Goal: Information Seeking & Learning: Learn about a topic

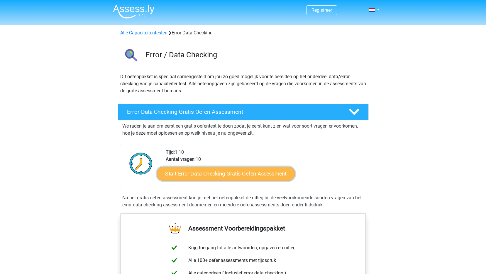
click at [257, 178] on link "Start Error Data Checking Gratis Oefen Assessment" at bounding box center [226, 173] width 139 height 14
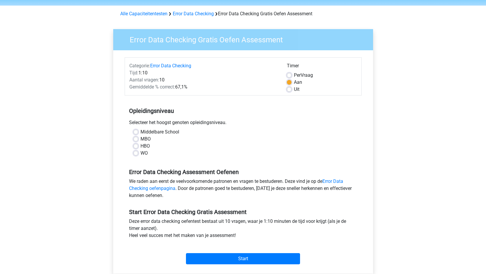
scroll to position [29, 0]
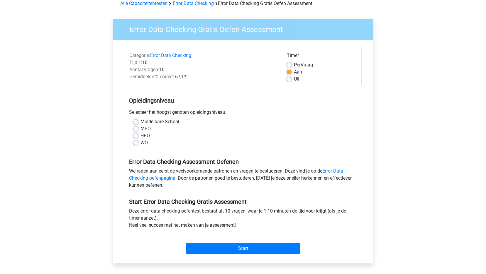
drag, startPoint x: 136, startPoint y: 136, endPoint x: 136, endPoint y: 140, distance: 4.1
click at [141, 136] on label "HBO" at bounding box center [145, 135] width 9 height 7
click at [136, 136] on input "HBO" at bounding box center [136, 135] width 5 height 6
radio input "true"
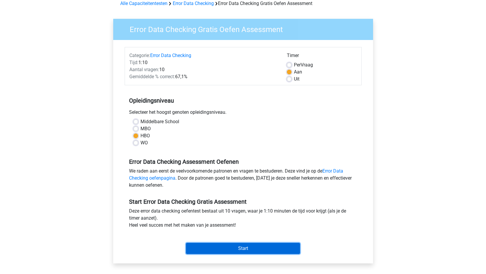
click at [247, 246] on input "Start" at bounding box center [243, 247] width 114 height 11
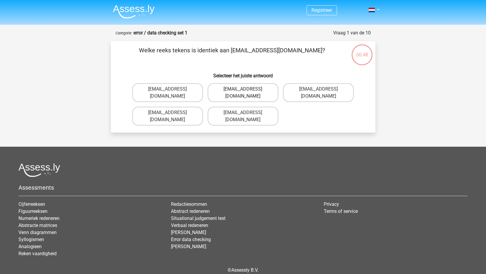
click at [240, 92] on label "Evie_Maede@jointmail.com.uk" at bounding box center [243, 92] width 71 height 19
click at [243, 92] on input "Evie_Maede@jointmail.com.uk" at bounding box center [245, 91] width 4 height 4
radio input "true"
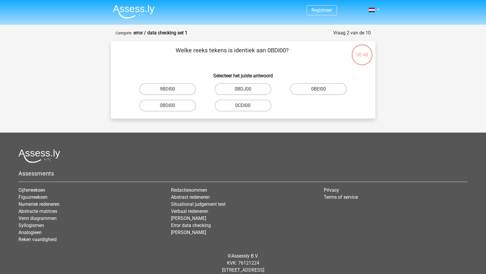
scroll to position [14, 0]
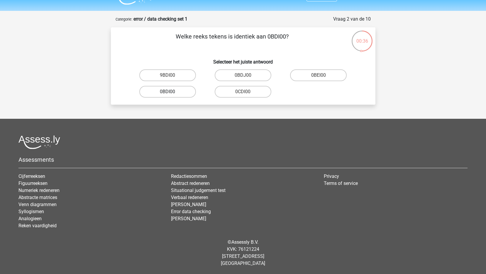
click at [166, 95] on label "0BDI00" at bounding box center [167, 92] width 57 height 12
click at [168, 95] on input "0BDI00" at bounding box center [170, 94] width 4 height 4
radio input "true"
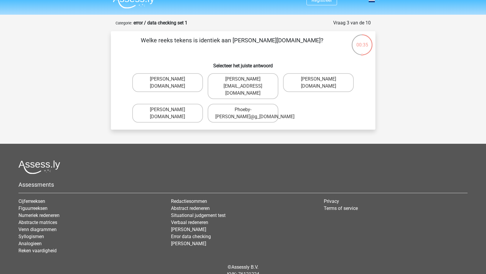
scroll to position [0, 0]
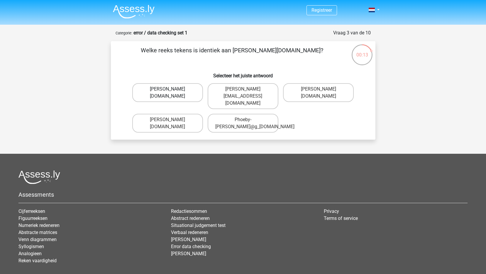
click at [168, 93] on label "Phoebe-Patterson@g_mail.gr" at bounding box center [167, 92] width 71 height 19
click at [168, 93] on input "Phoebe-Patterson@g_mail.gr" at bounding box center [170, 91] width 4 height 4
radio input "true"
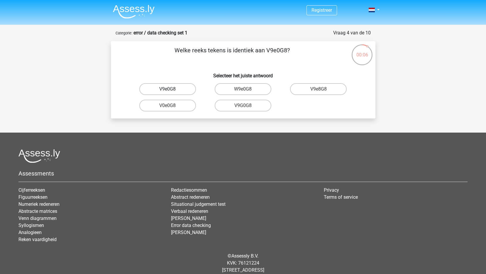
click at [152, 88] on label "V9e0G8" at bounding box center [167, 89] width 57 height 12
click at [168, 89] on input "V9e0G8" at bounding box center [170, 91] width 4 height 4
radio input "true"
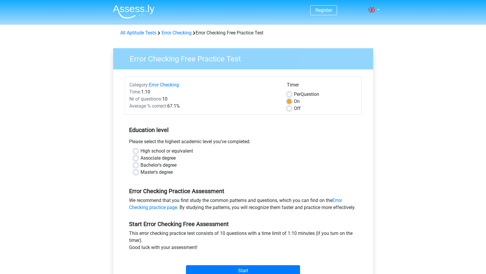
click at [179, 153] on label "High school or equivalent" at bounding box center [167, 150] width 53 height 7
click at [138, 153] on input "High school or equivalent" at bounding box center [136, 150] width 5 height 6
radio input "true"
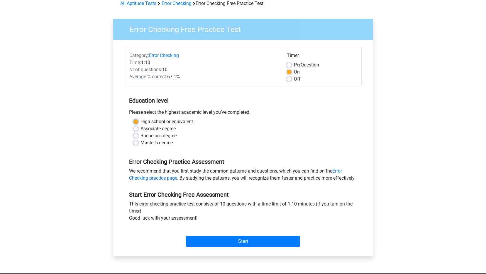
scroll to position [59, 0]
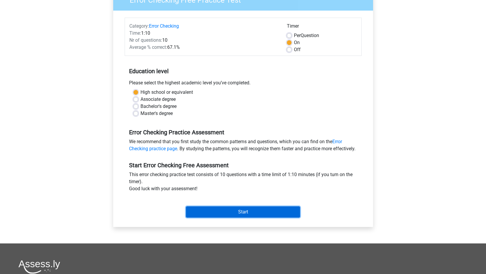
click at [245, 215] on input "Start" at bounding box center [243, 211] width 114 height 11
